Goal: Task Accomplishment & Management: Use online tool/utility

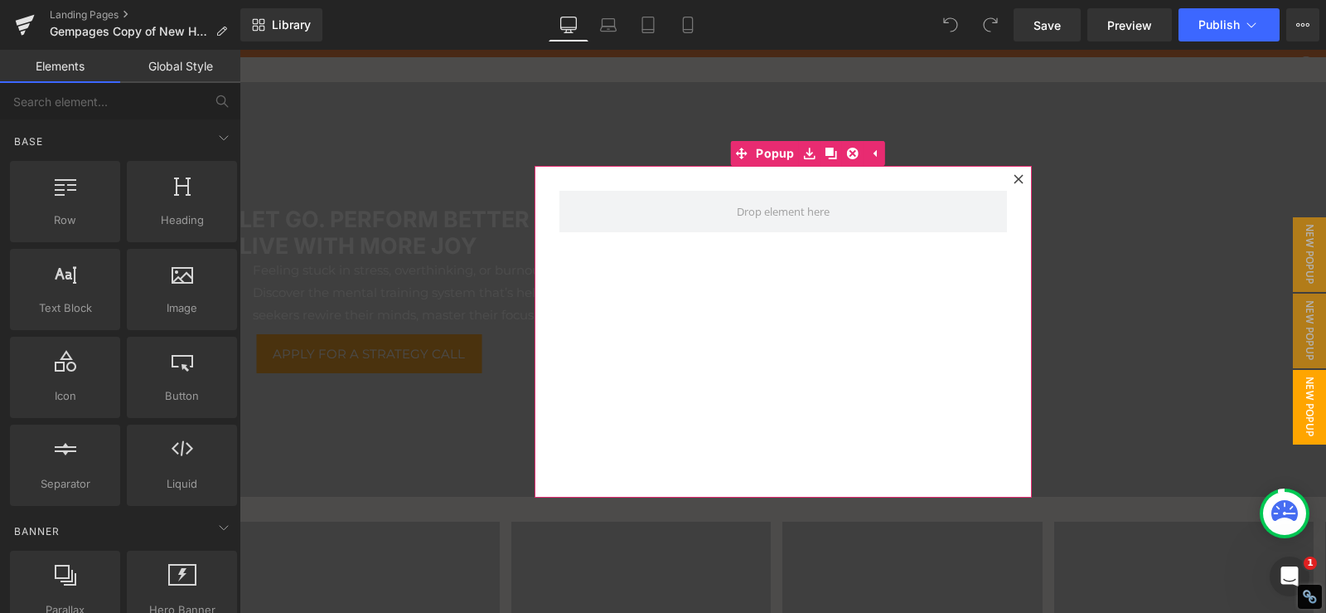
click at [1009, 174] on div at bounding box center [1019, 179] width 20 height 20
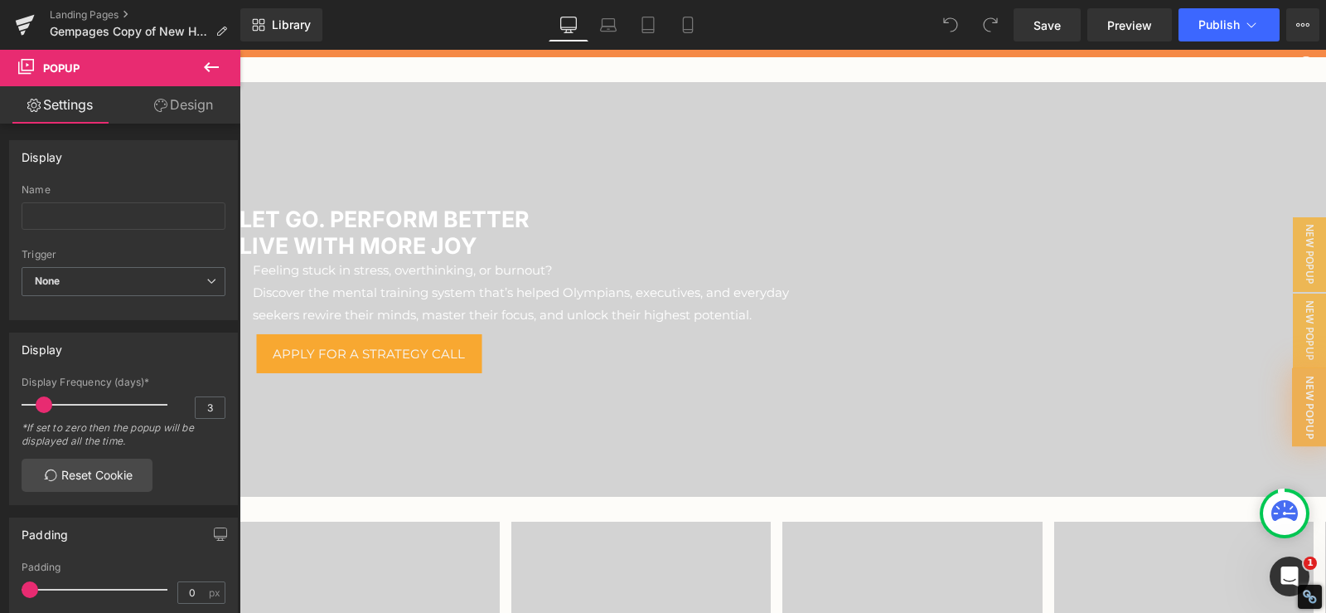
click at [1015, 182] on div at bounding box center [783, 289] width 1087 height 414
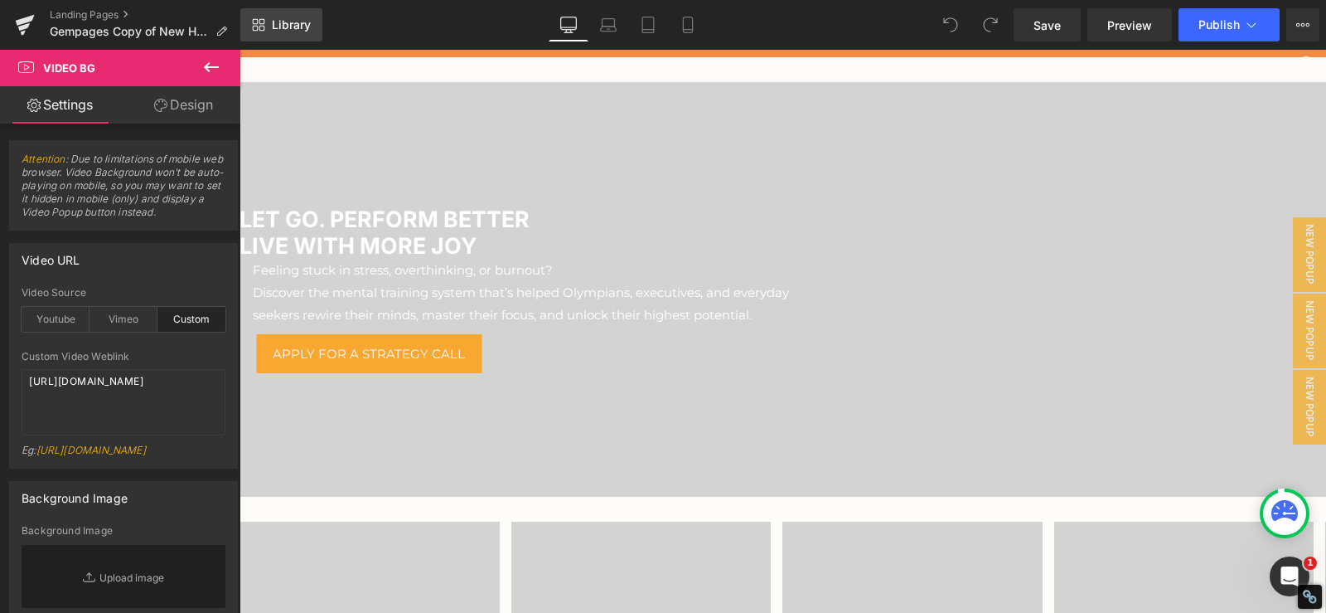
click at [263, 25] on icon at bounding box center [258, 24] width 13 height 13
click at [264, 34] on link "Library" at bounding box center [281, 24] width 82 height 33
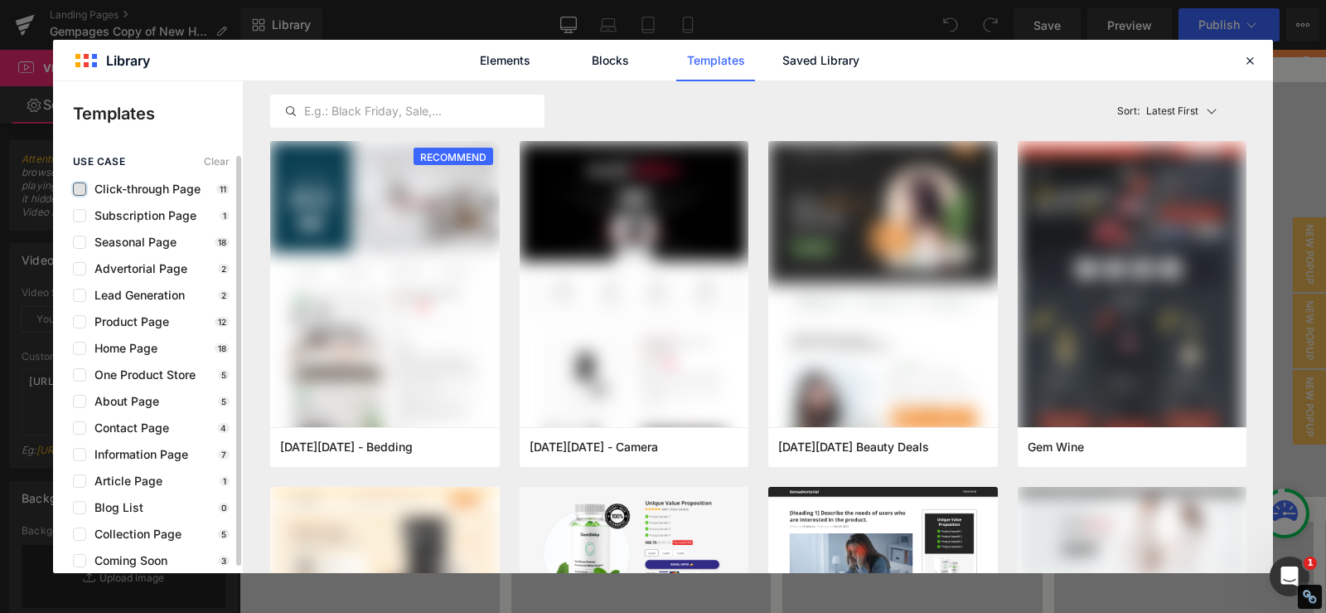
click at [83, 191] on label at bounding box center [79, 188] width 13 height 13
click at [80, 189] on input "checkbox" at bounding box center [80, 189] width 0 height 0
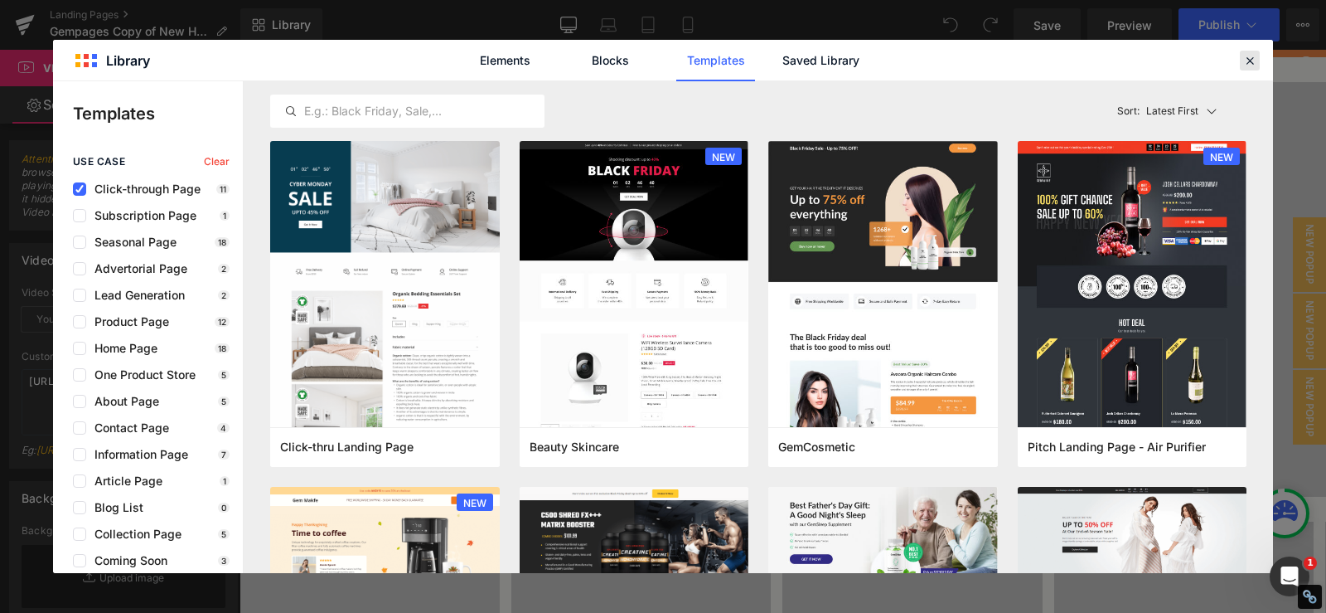
click at [1243, 61] on icon at bounding box center [1250, 60] width 15 height 15
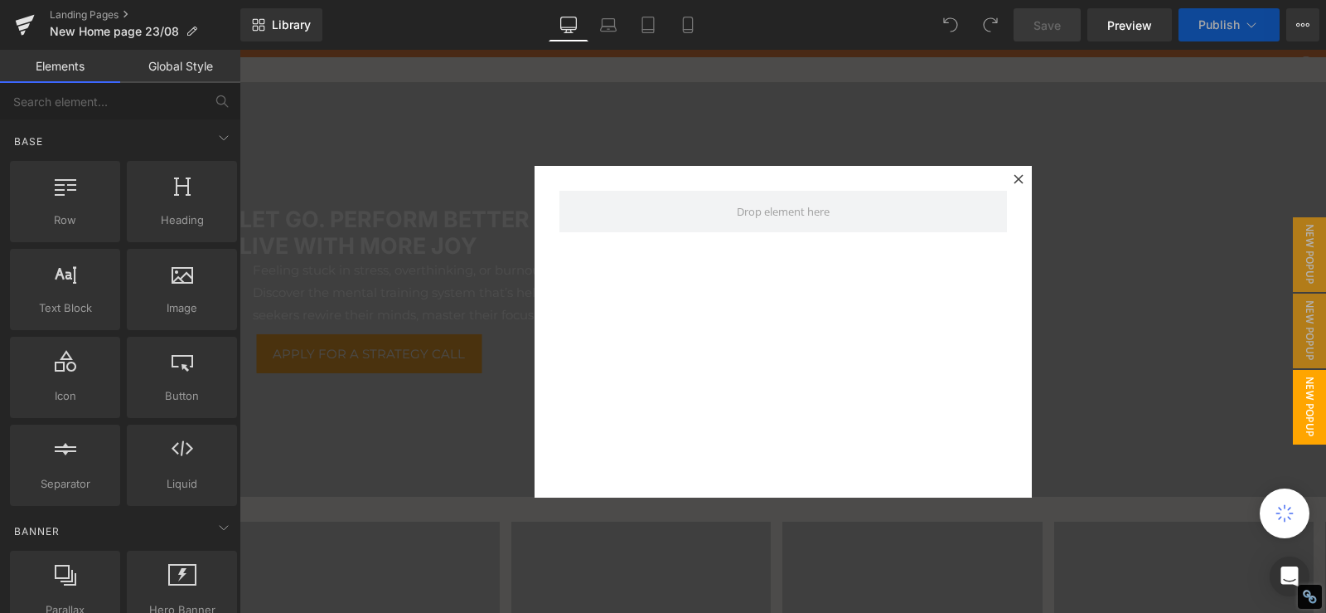
click at [1014, 180] on icon at bounding box center [1018, 178] width 9 height 9
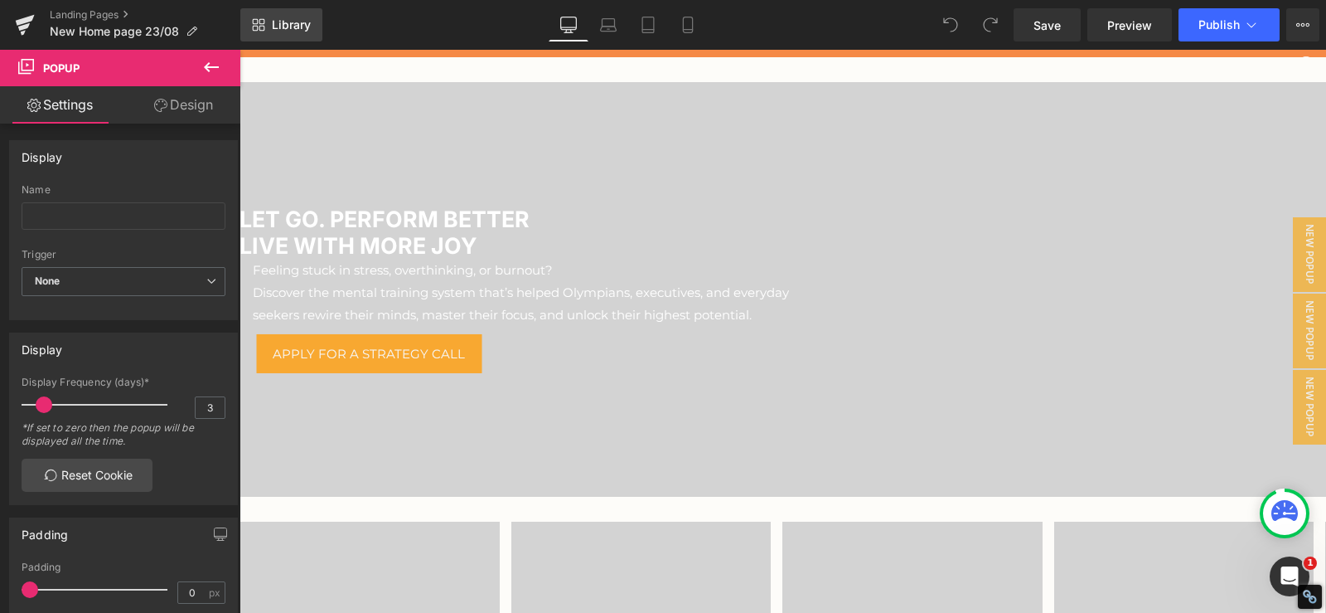
click at [295, 22] on span "Library" at bounding box center [291, 24] width 39 height 15
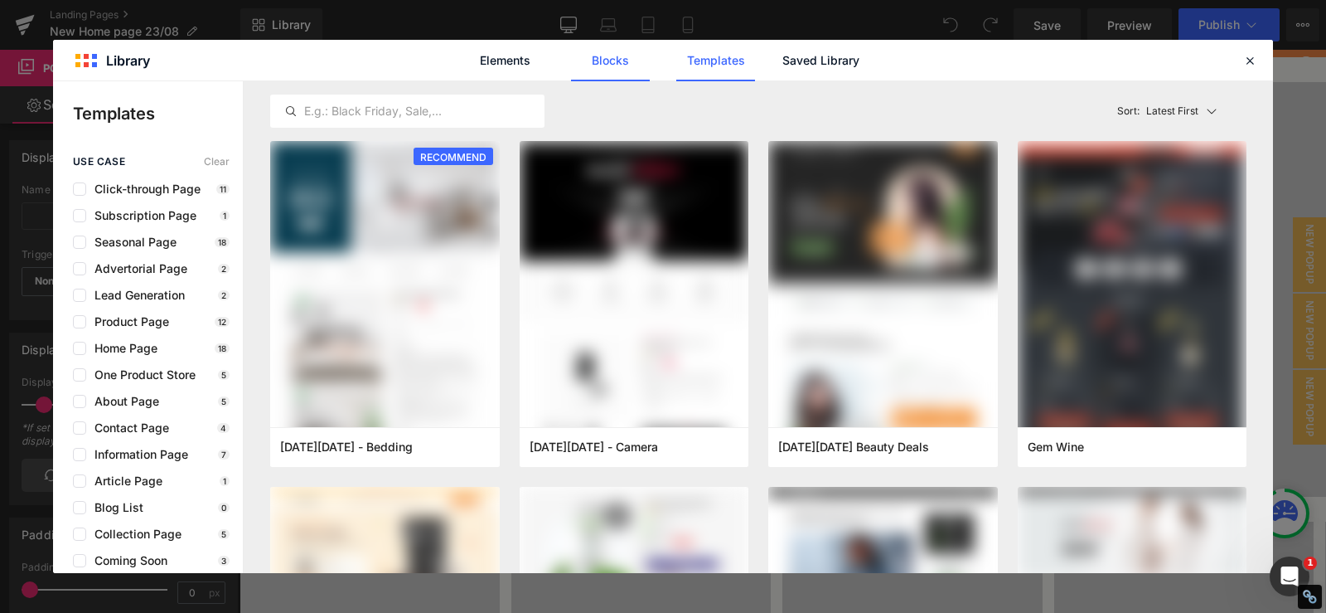
click at [782, 69] on link "Blocks" at bounding box center [821, 60] width 79 height 41
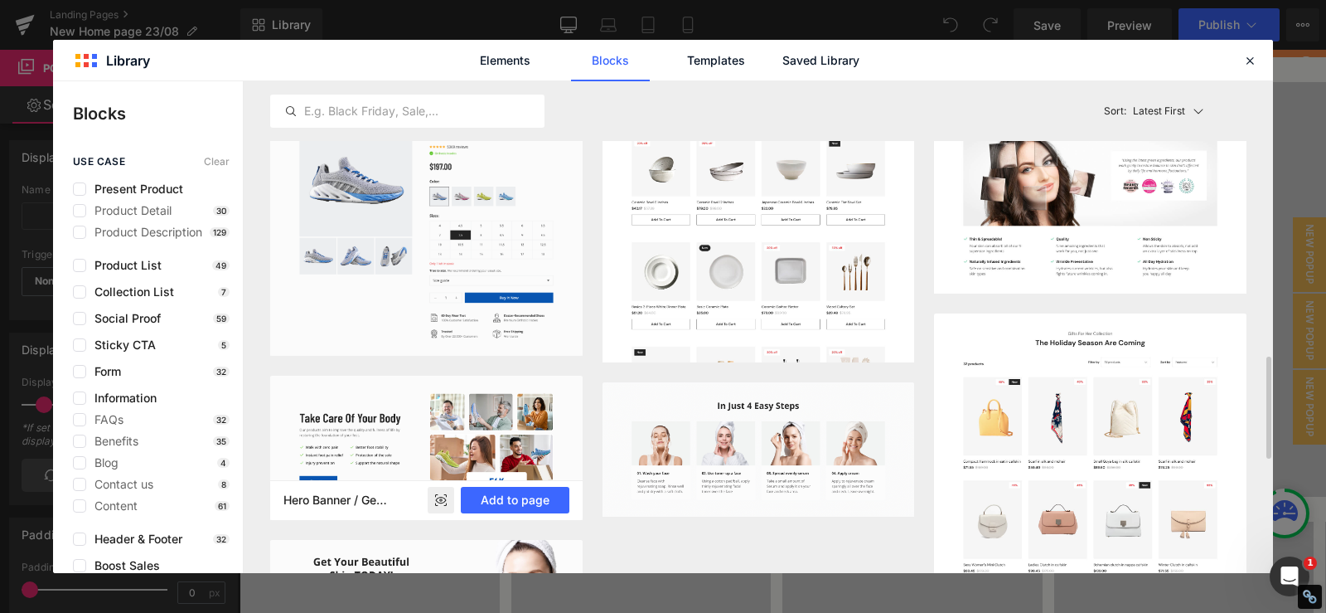
scroll to position [1409, 0]
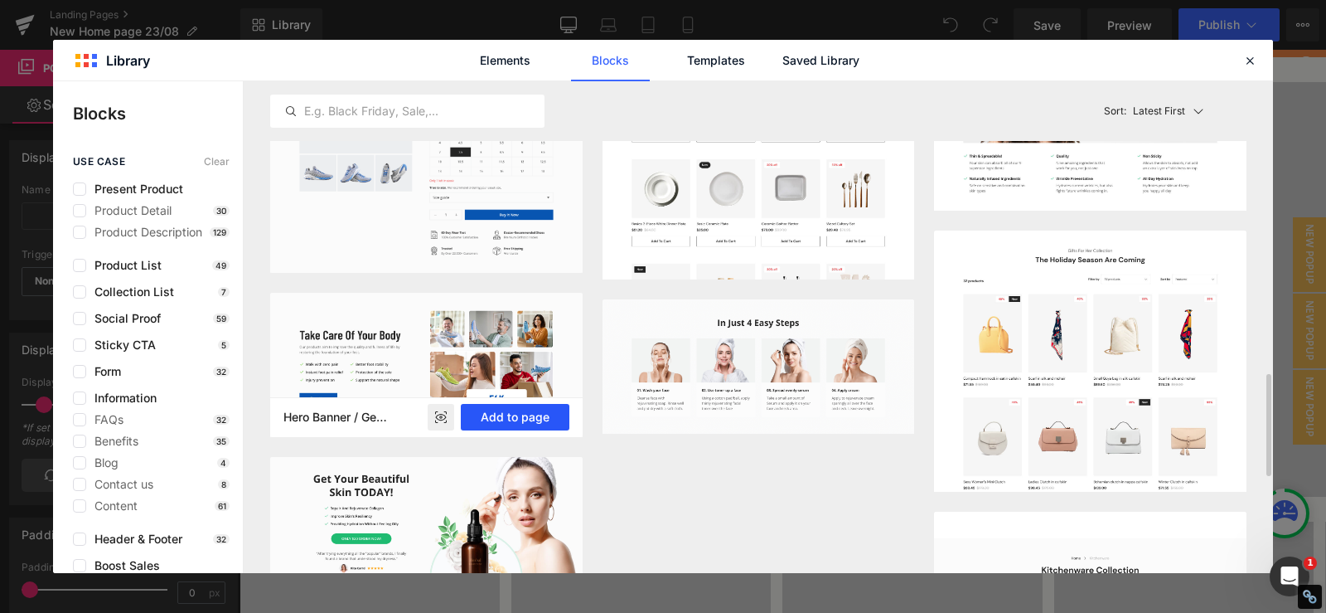
click at [492, 418] on button "Add to page" at bounding box center [515, 417] width 109 height 27
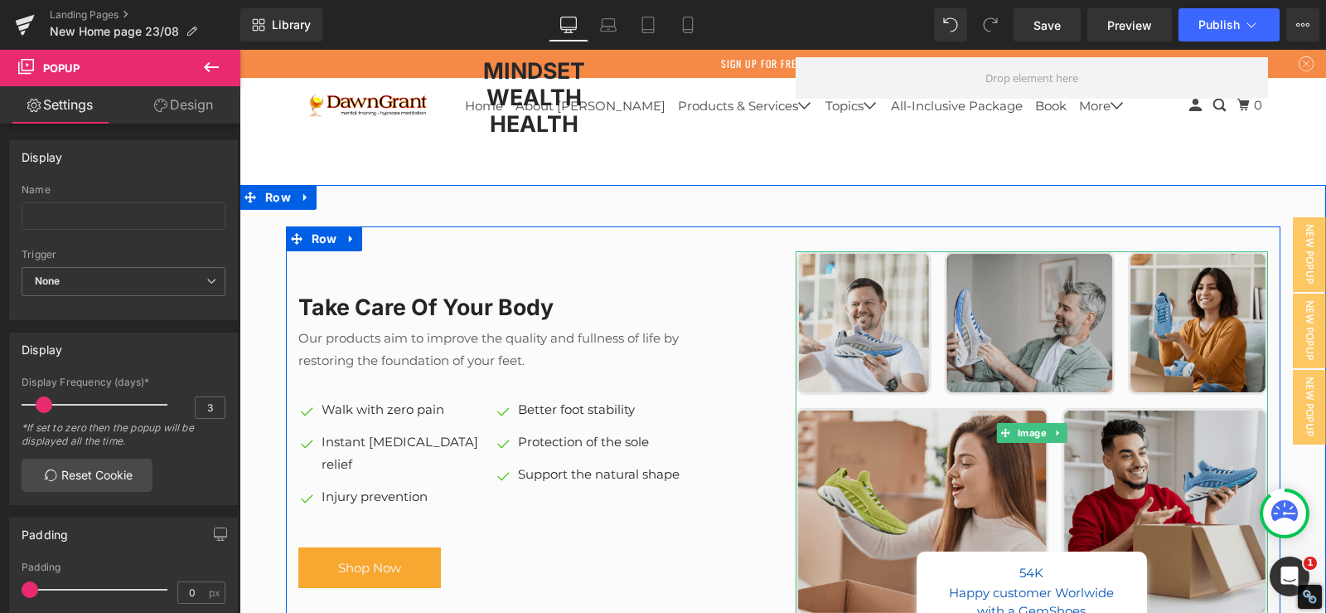
scroll to position [10096, 0]
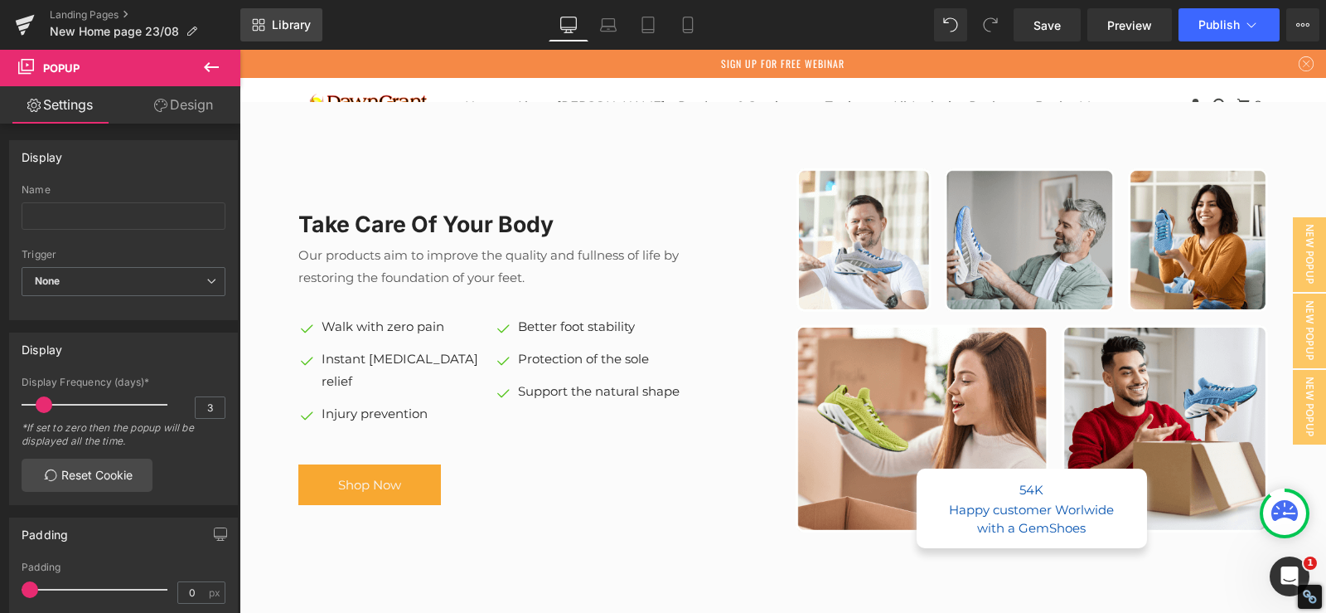
click at [257, 24] on icon at bounding box center [256, 22] width 6 height 6
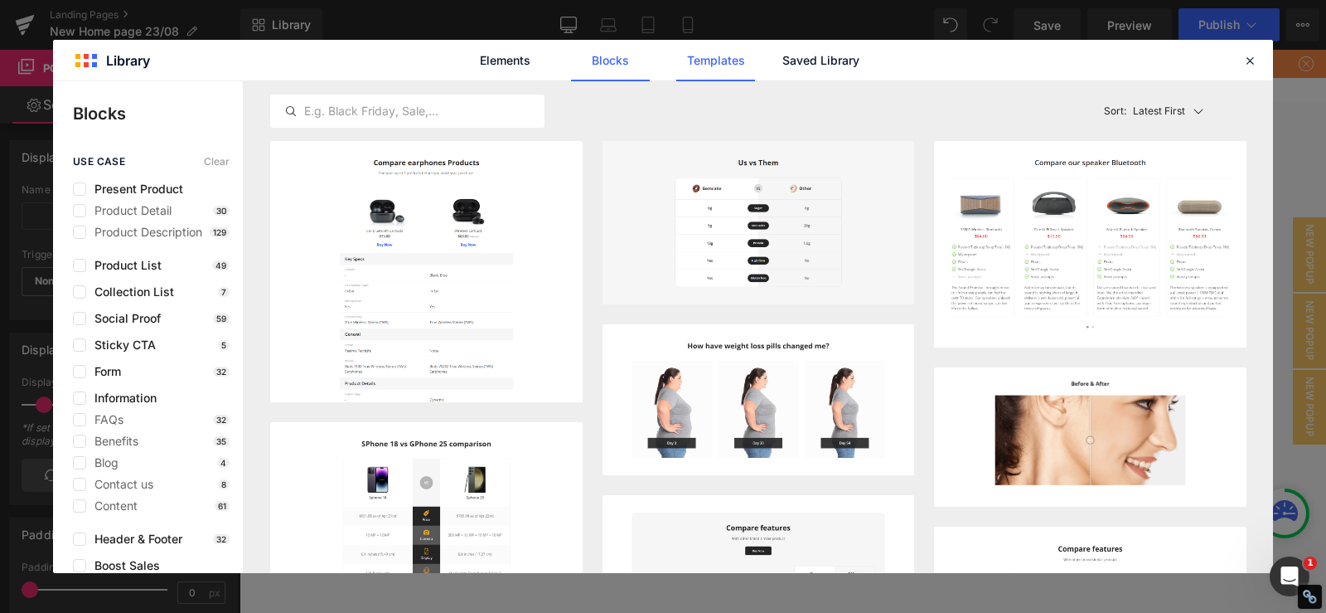
click at [697, 49] on link "Templates" at bounding box center [715, 60] width 79 height 41
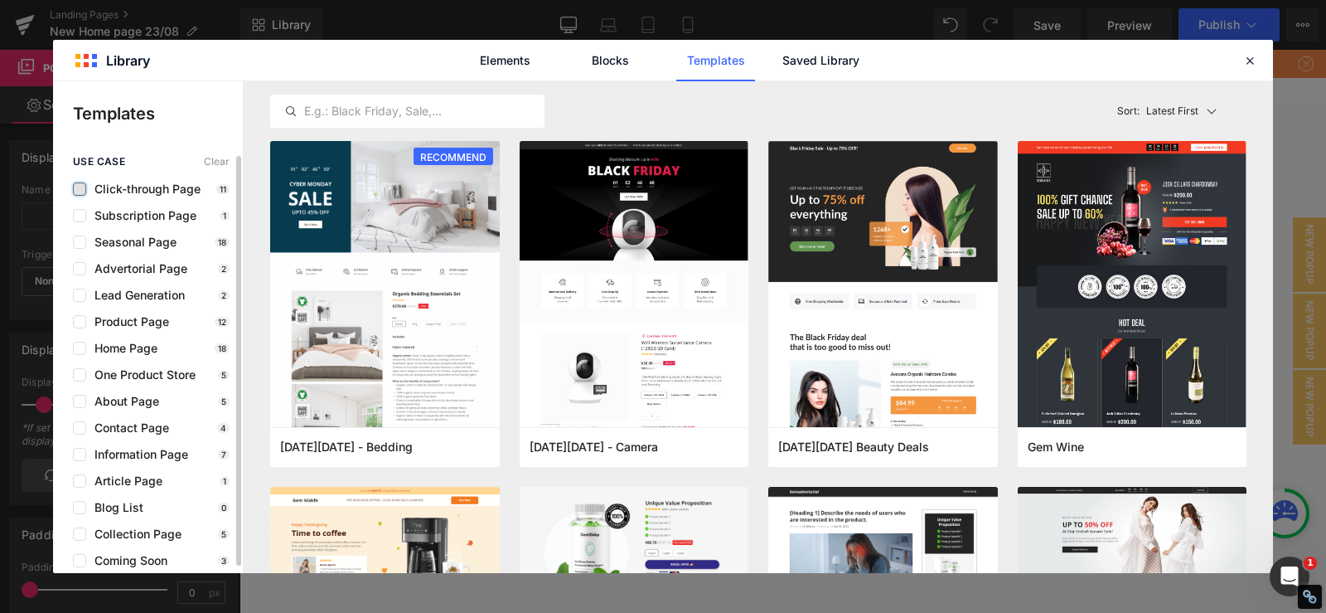
click at [85, 187] on label at bounding box center [79, 188] width 13 height 13
click at [80, 189] on input "checkbox" at bounding box center [80, 189] width 0 height 0
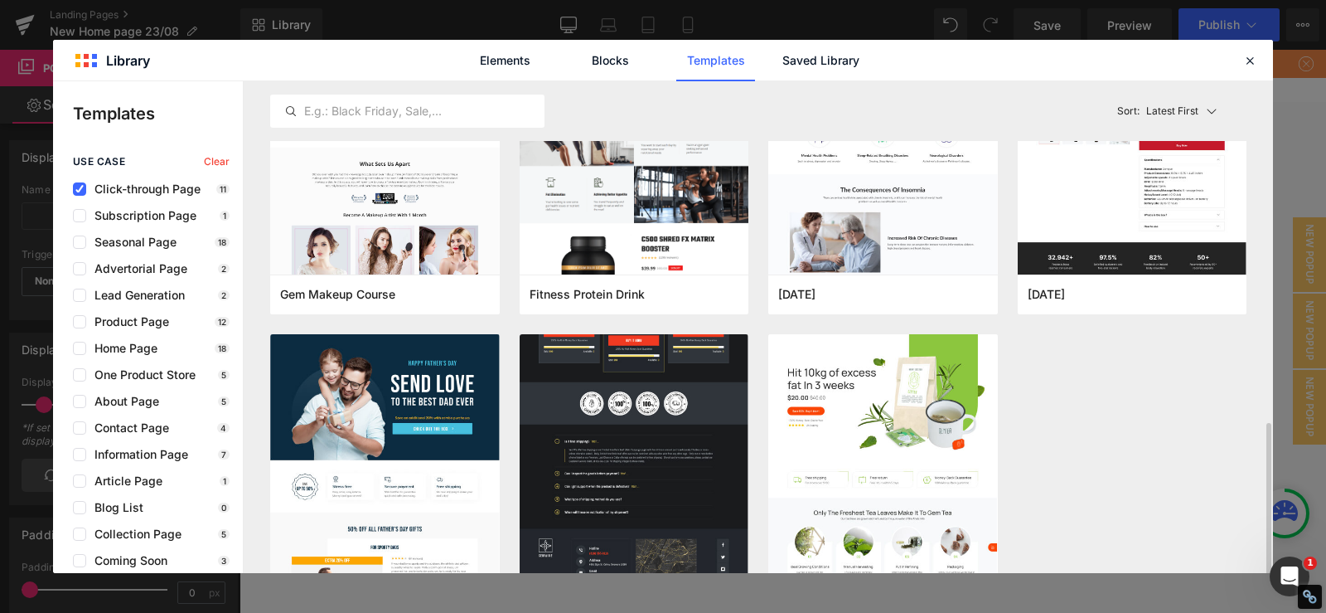
scroll to position [580, 0]
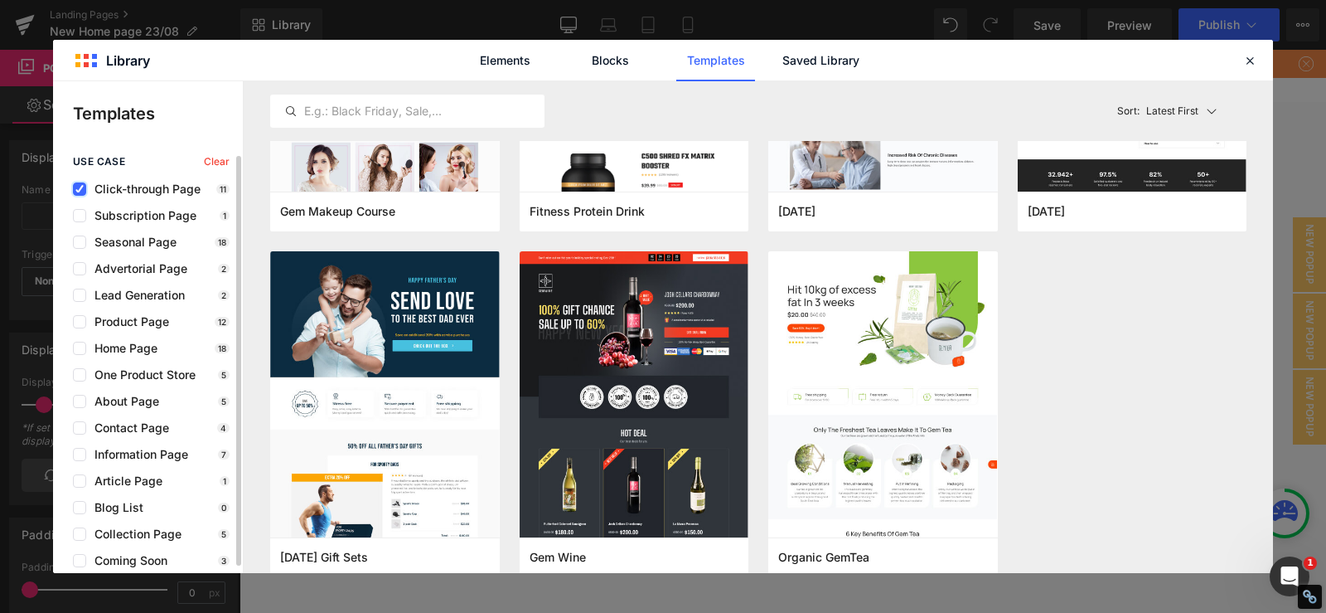
click at [75, 191] on label at bounding box center [79, 188] width 13 height 13
click at [80, 189] on input "checkbox" at bounding box center [80, 189] width 0 height 0
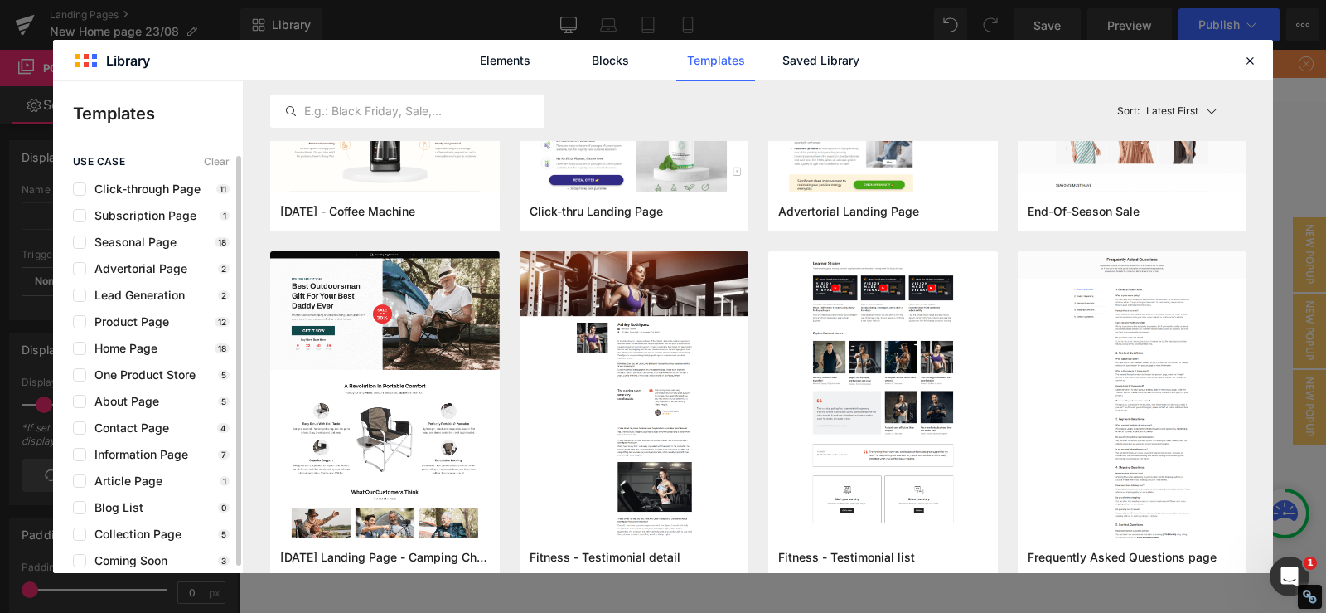
click at [75, 206] on div "use case Clear Click-through Page 11 Subscription Page 1 Seasonal Page 18 Adver…" at bounding box center [148, 361] width 190 height 411
click at [76, 212] on label at bounding box center [79, 215] width 13 height 13
click at [80, 216] on input "checkbox" at bounding box center [80, 216] width 0 height 0
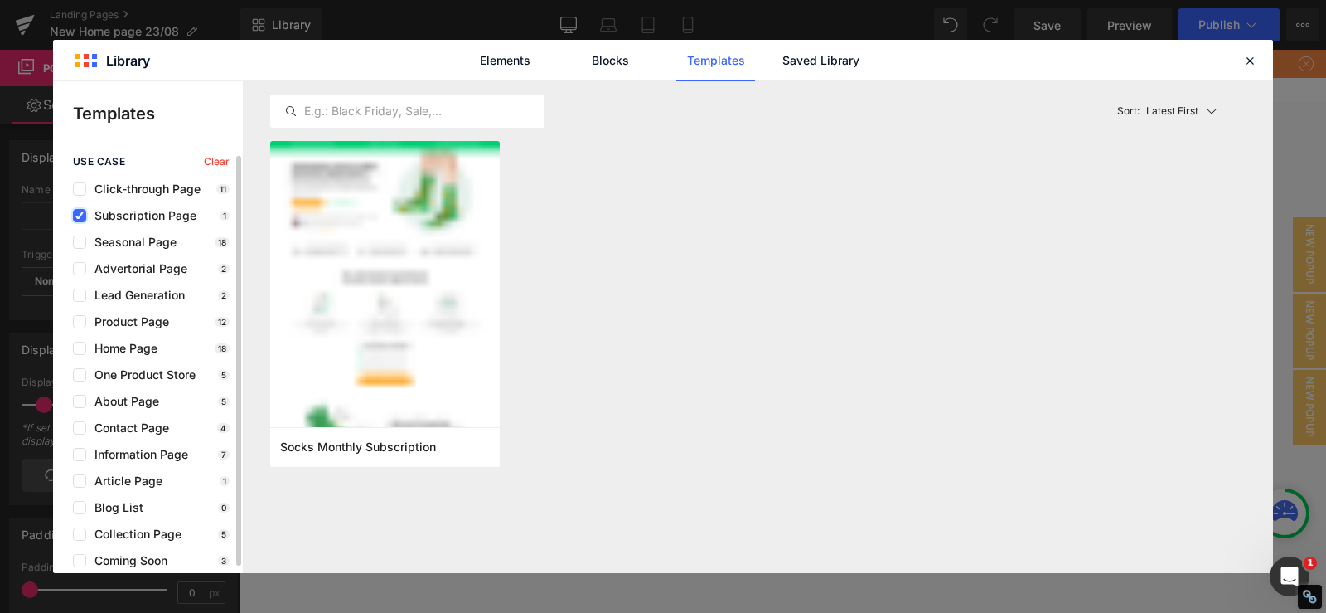
scroll to position [0, 0]
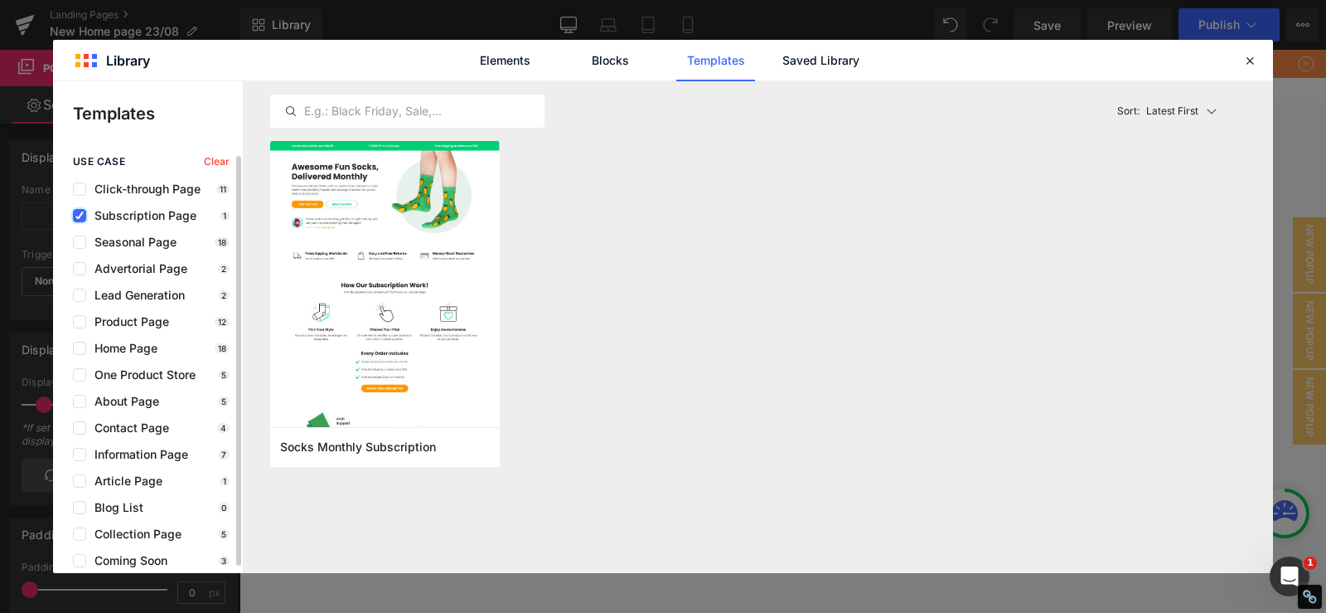
click at [84, 221] on label at bounding box center [79, 215] width 13 height 13
click at [80, 216] on input "checkbox" at bounding box center [80, 216] width 0 height 0
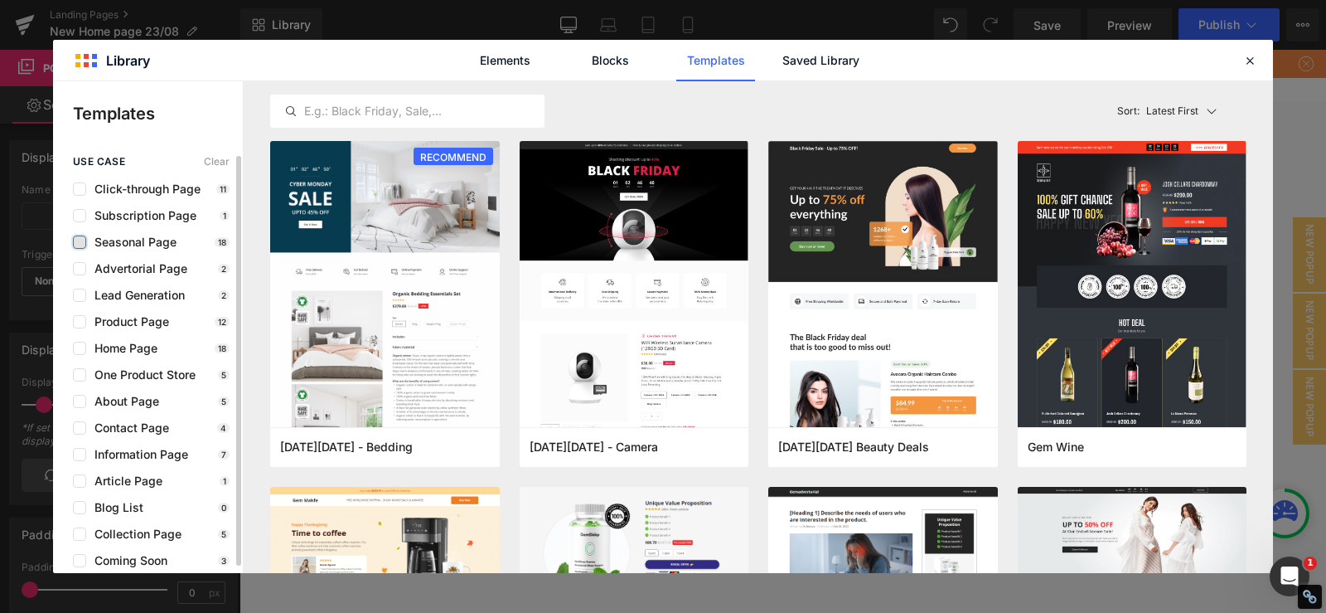
click at [82, 236] on label at bounding box center [79, 241] width 13 height 13
click at [80, 242] on input "checkbox" at bounding box center [80, 242] width 0 height 0
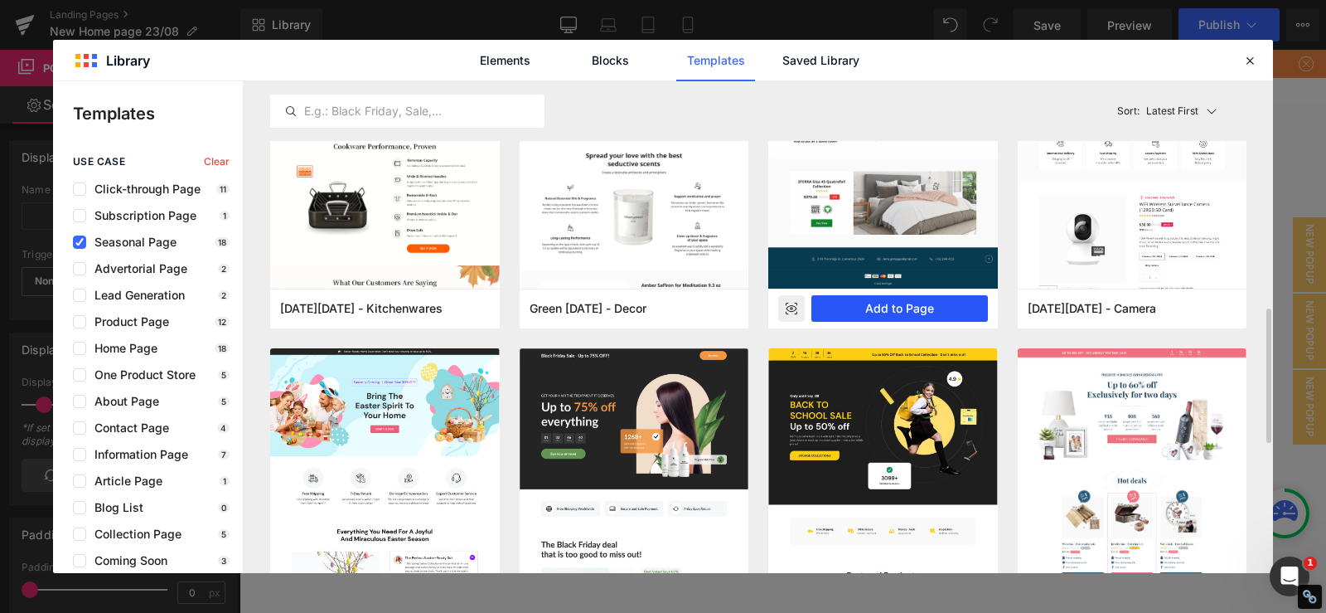
scroll to position [663, 0]
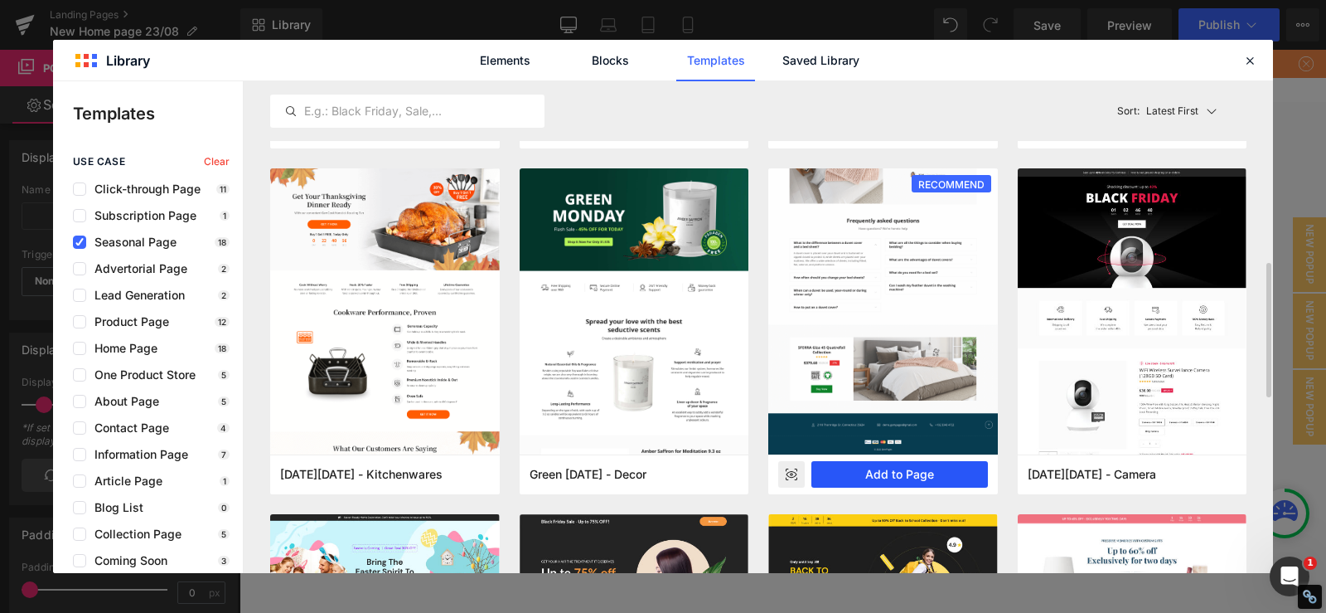
click at [846, 461] on button "Add to Page" at bounding box center [900, 474] width 177 height 27
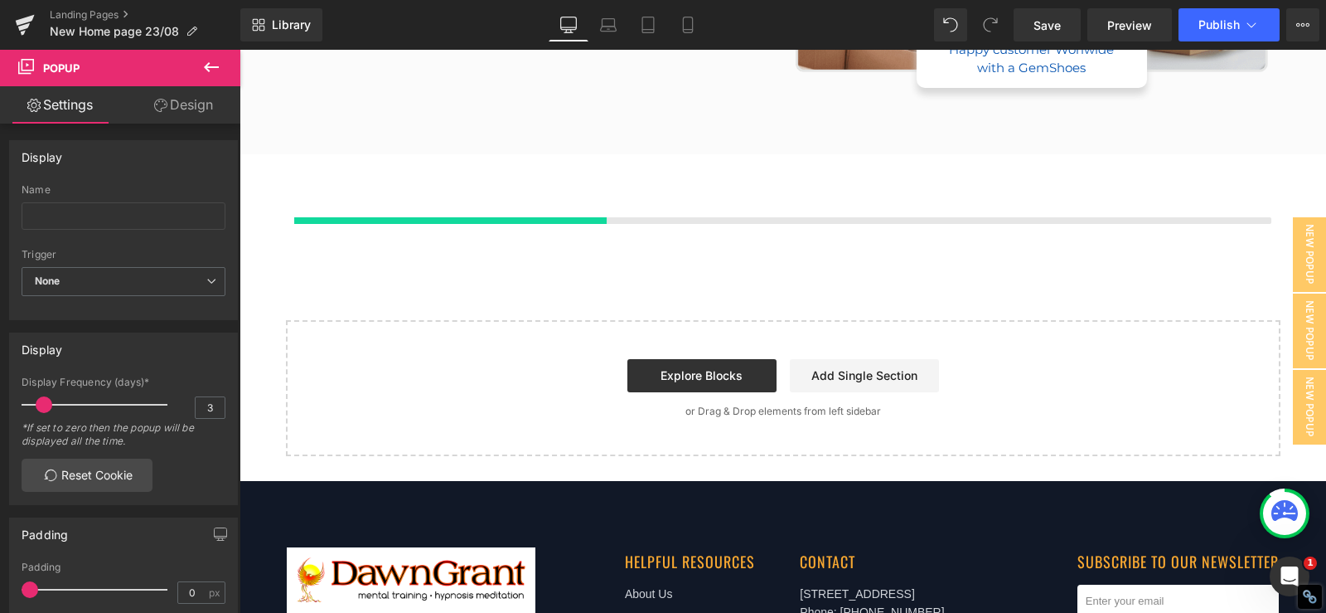
scroll to position [10565, 0]
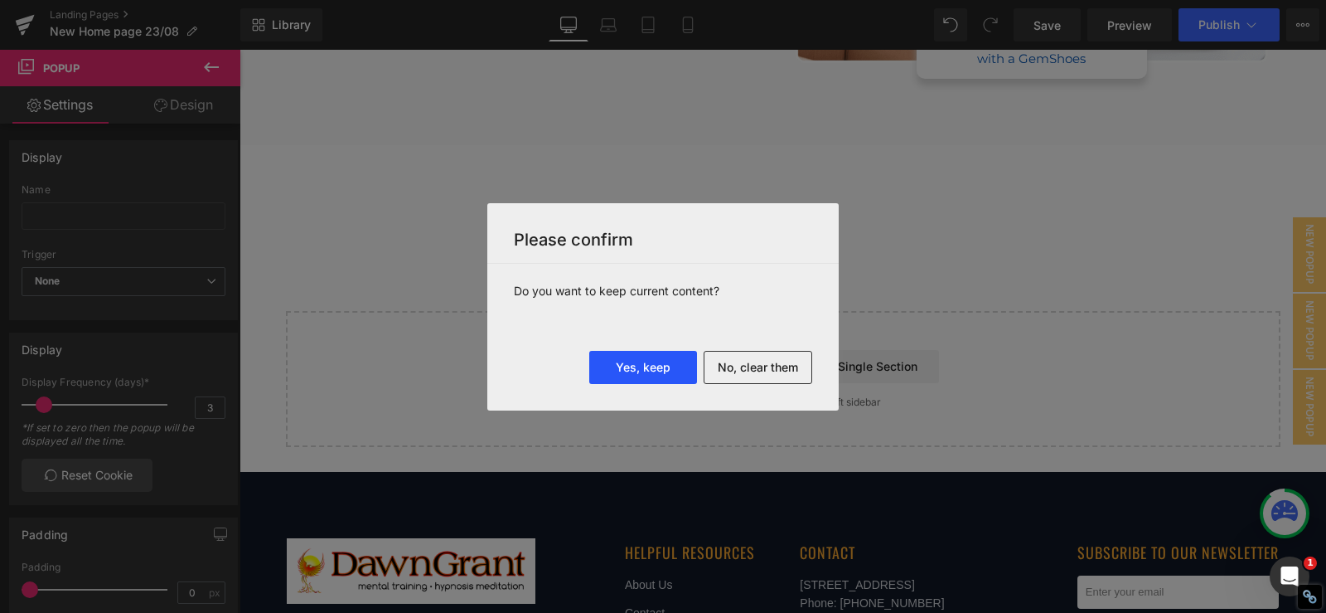
click at [672, 366] on button "Yes, keep" at bounding box center [643, 367] width 108 height 33
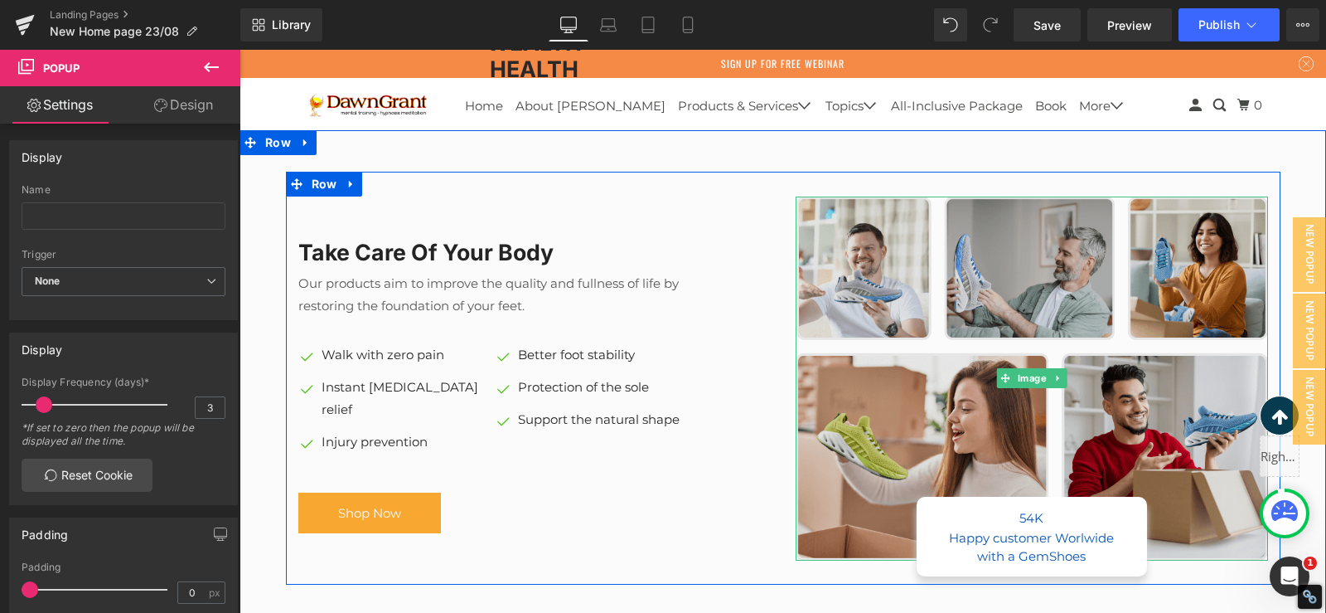
scroll to position [10151, 0]
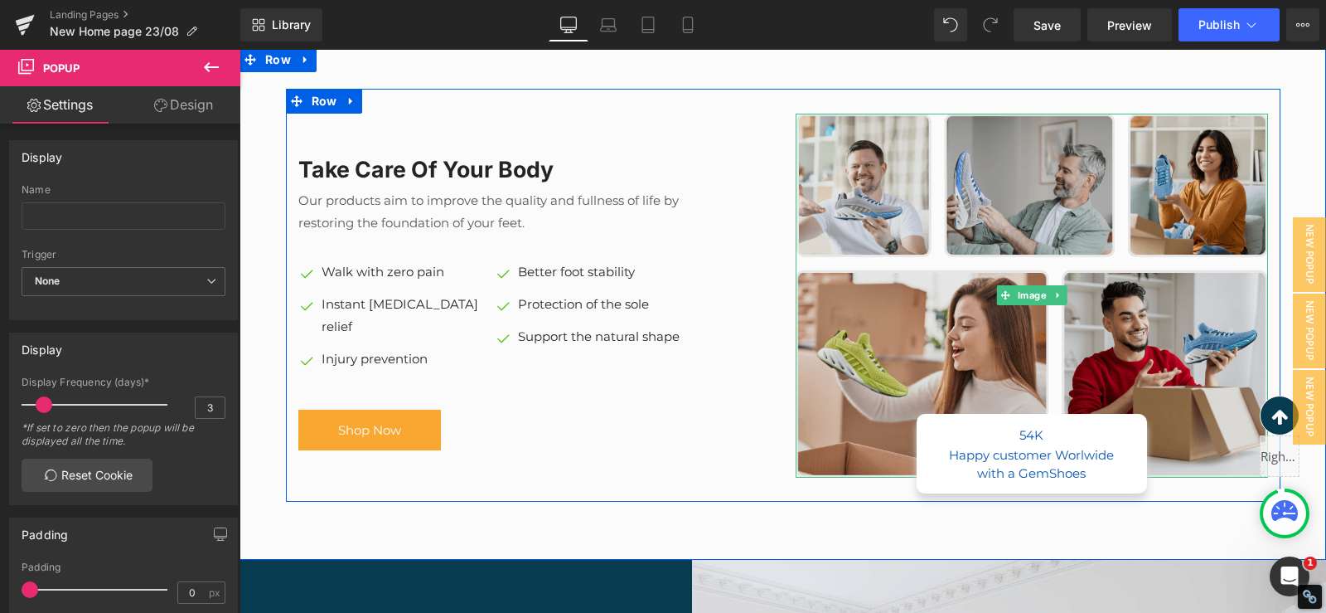
click at [1041, 193] on img at bounding box center [1032, 295] width 473 height 363
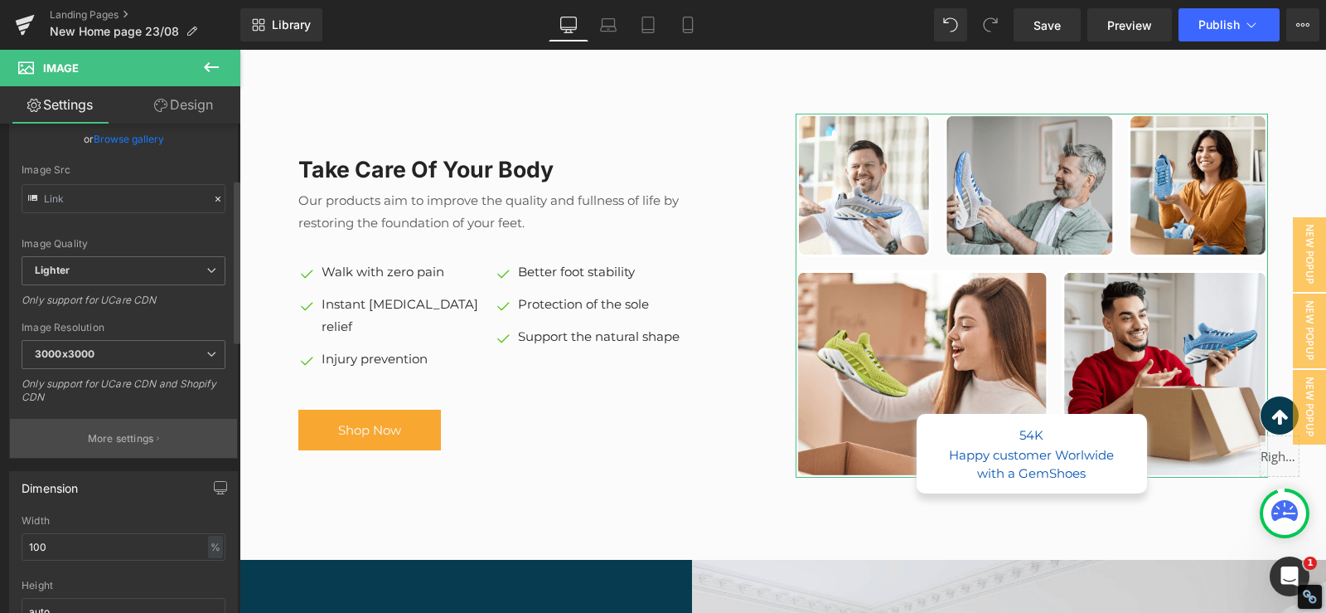
scroll to position [166, 0]
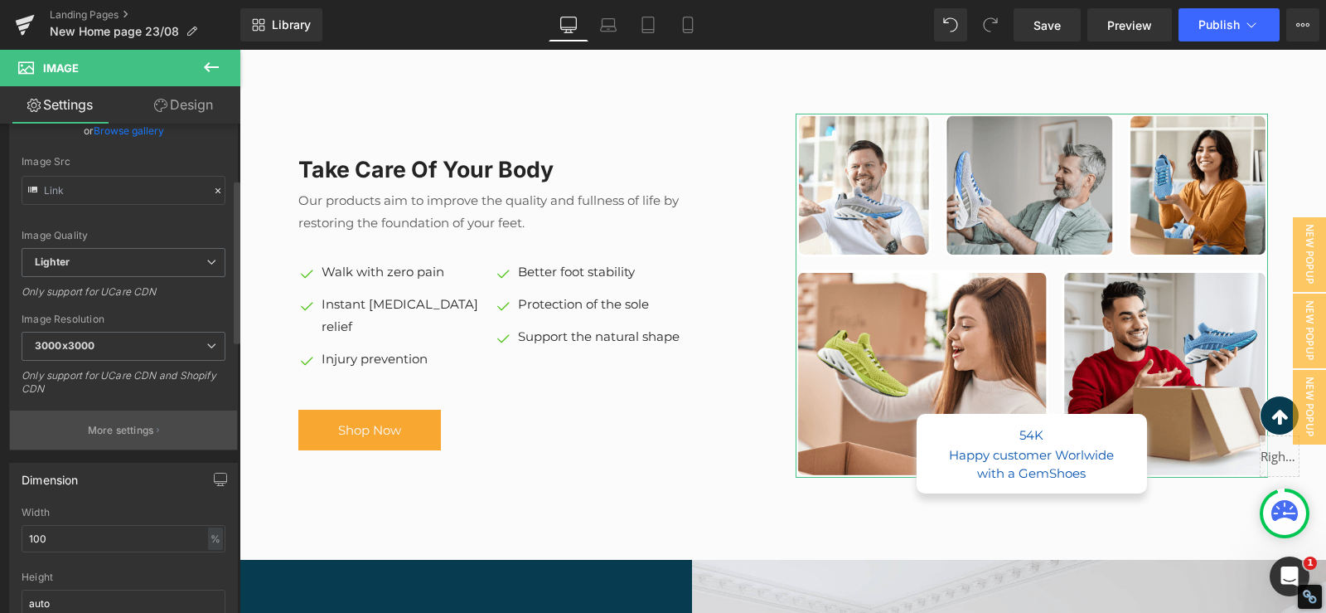
click at [135, 438] on button "More settings" at bounding box center [123, 429] width 227 height 39
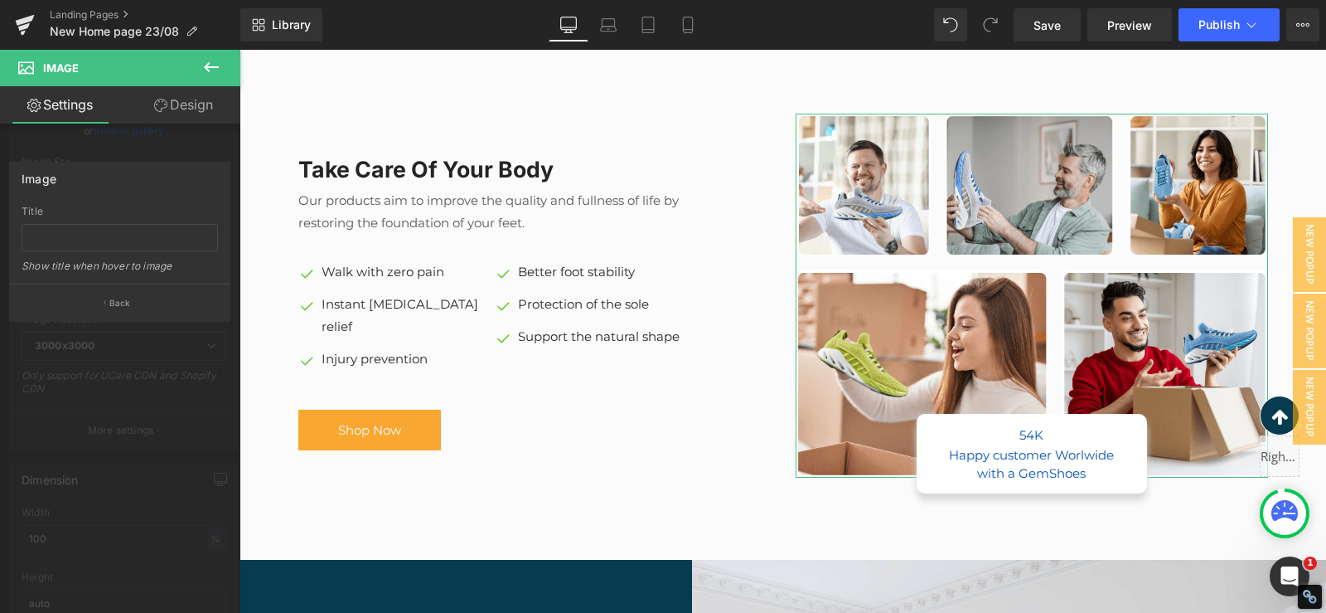
click at [124, 451] on div at bounding box center [120, 335] width 240 height 571
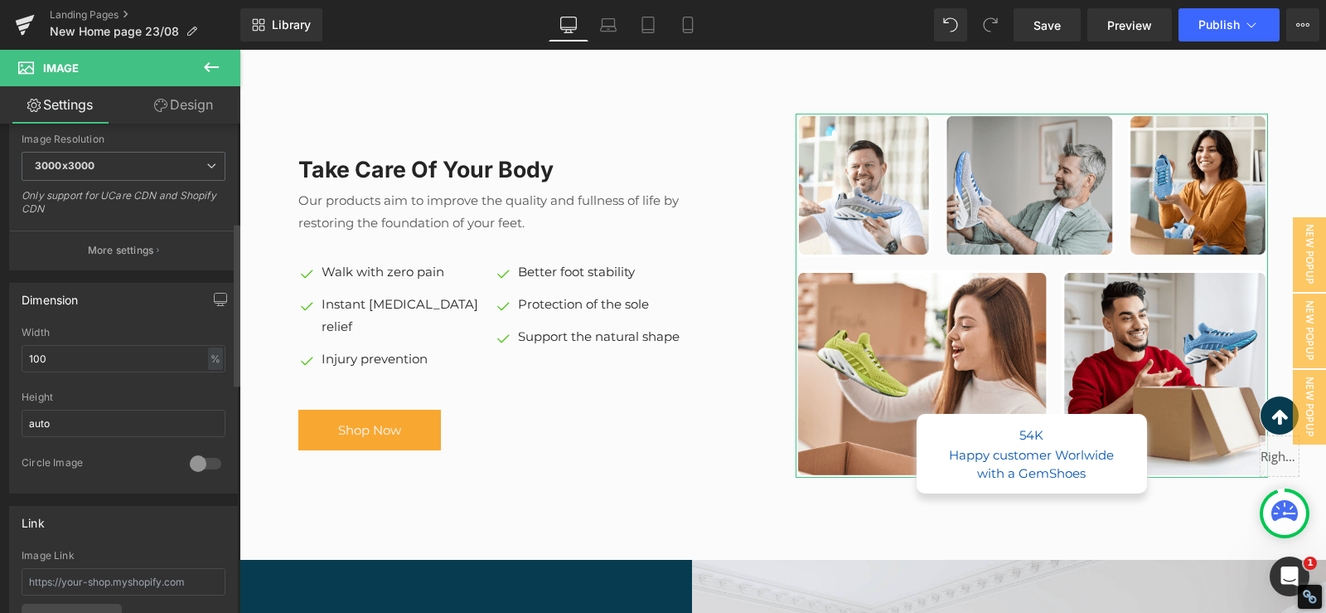
scroll to position [414, 0]
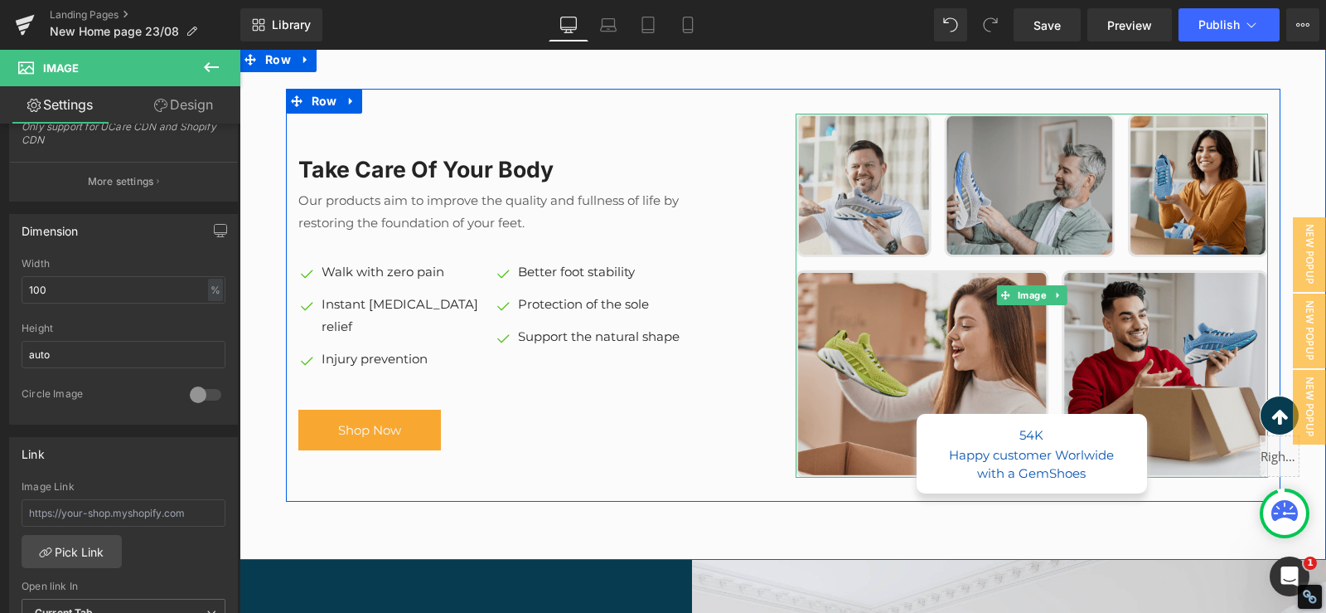
click at [893, 336] on img at bounding box center [1032, 295] width 473 height 363
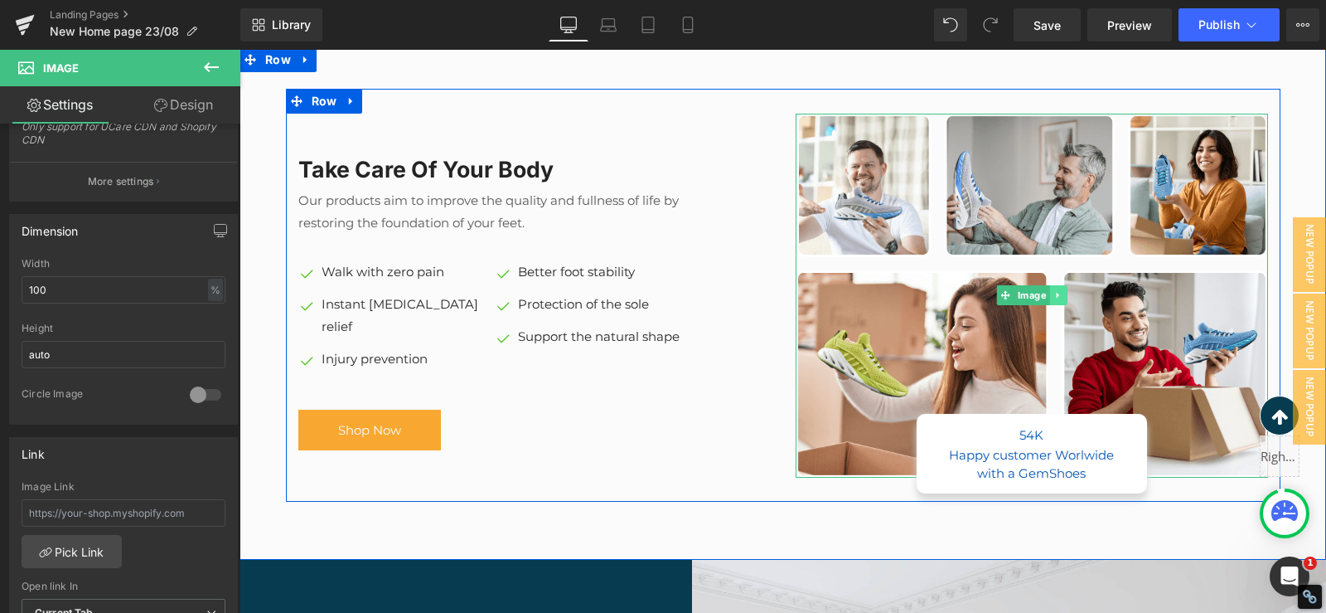
click at [1049, 286] on link at bounding box center [1057, 295] width 17 height 20
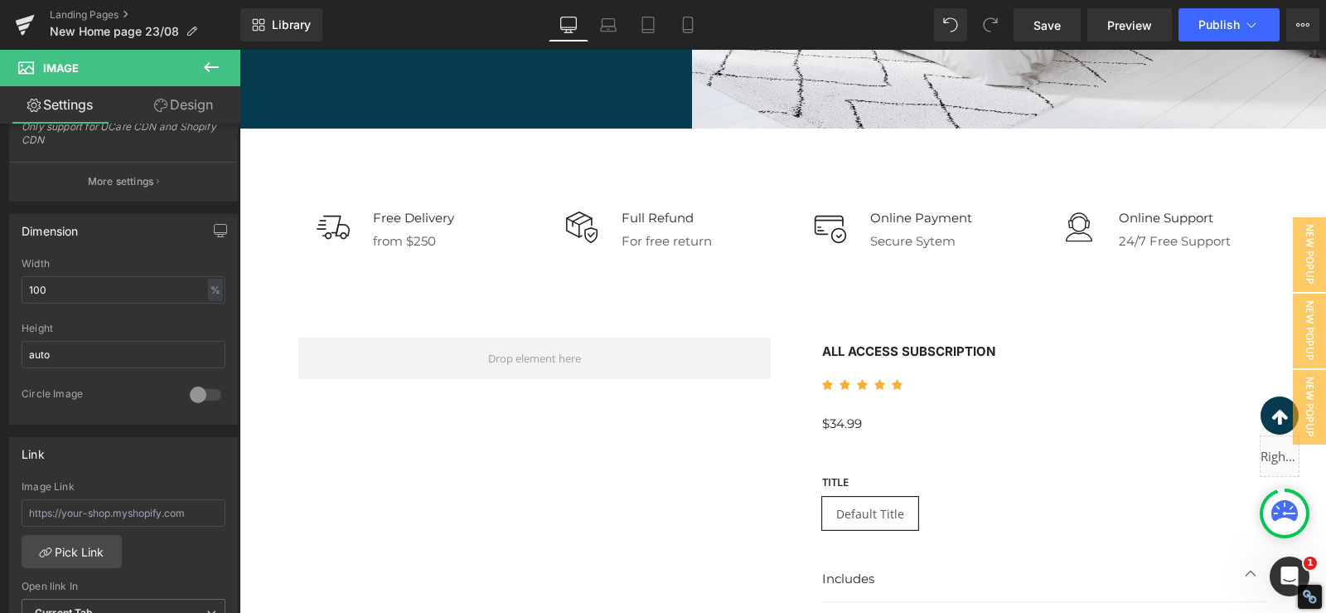
scroll to position [11063, 0]
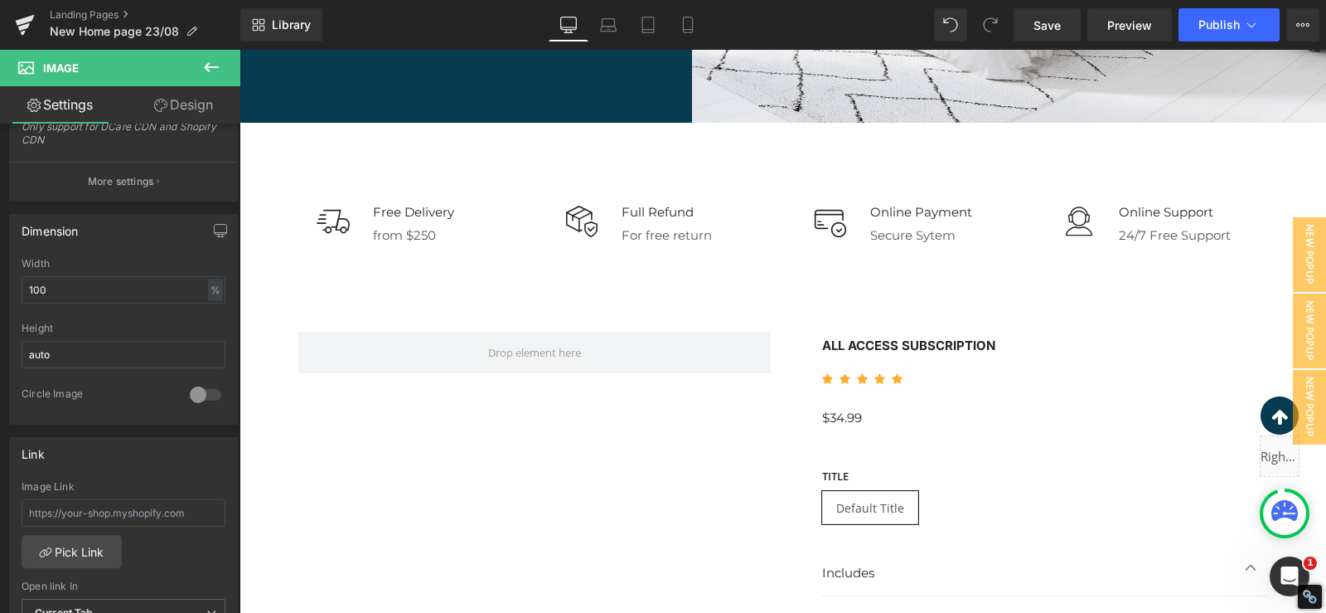
click at [1015, 317] on div "Image Free Delivery Text Block from $250 Text Block Icon List Image Full Refund…" at bounding box center [783, 227] width 995 height 209
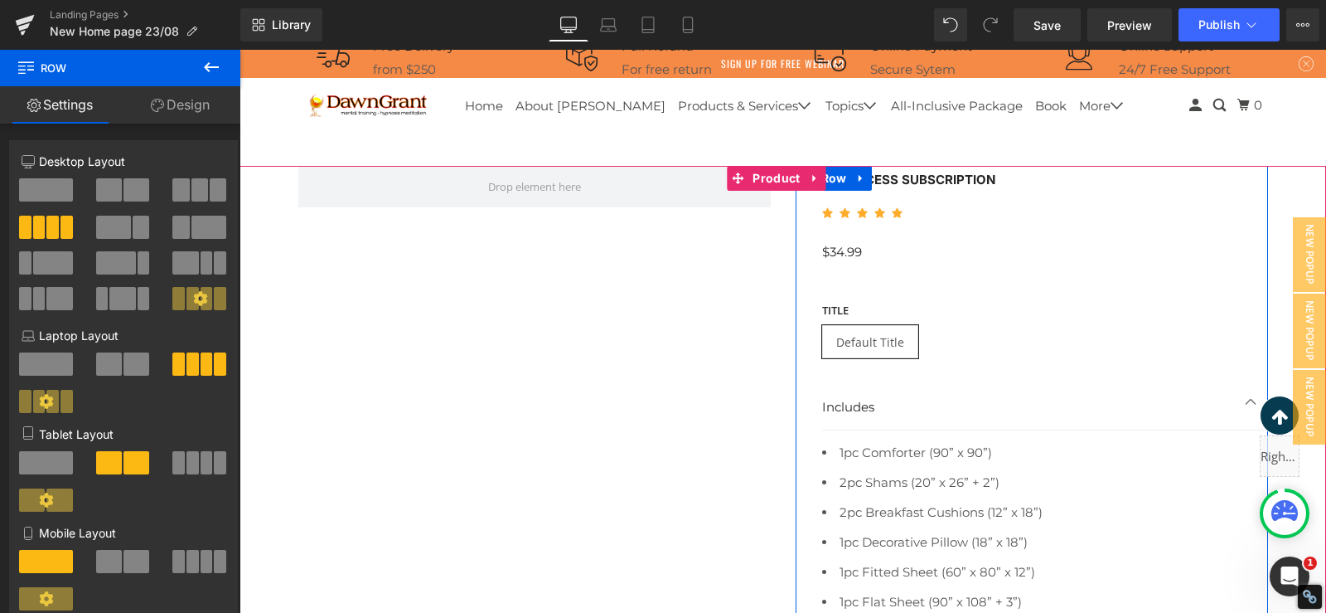
click at [1055, 288] on div "Title Default Title" at bounding box center [1045, 325] width 446 height 94
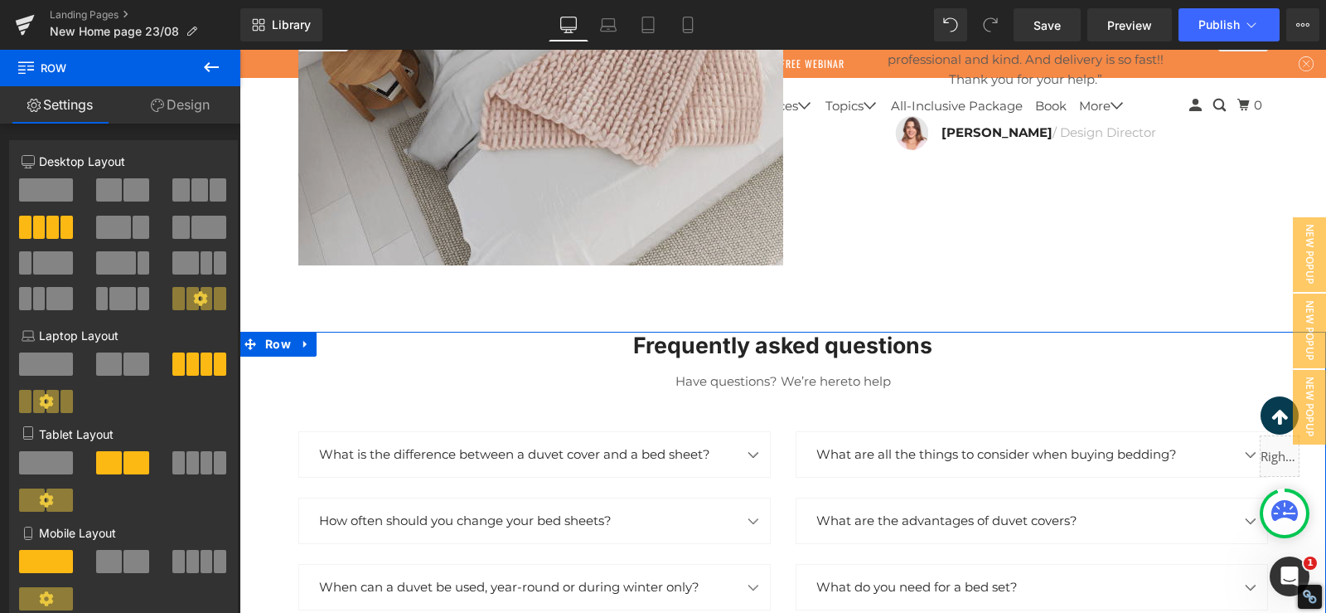
scroll to position [14876, 0]
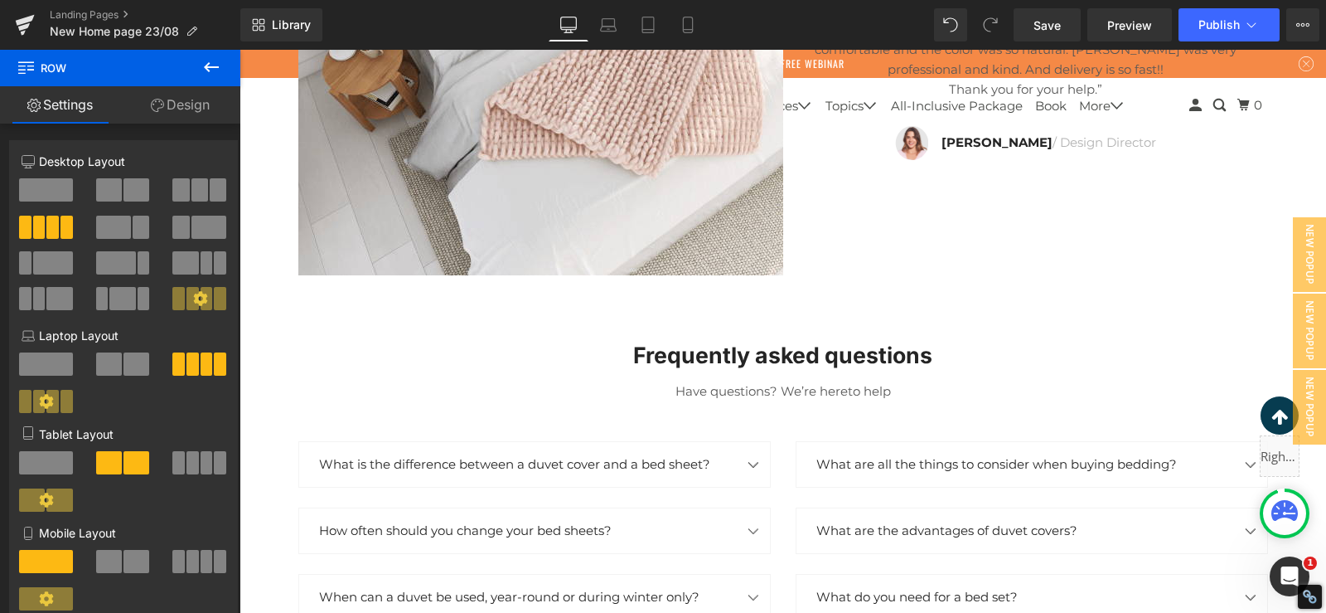
click at [221, 77] on button at bounding box center [211, 68] width 58 height 36
